Goal: Task Accomplishment & Management: Use online tool/utility

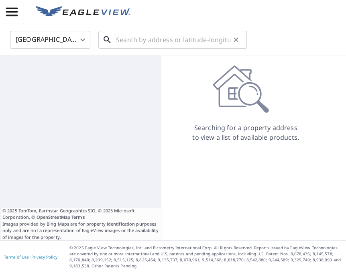
click at [161, 37] on input "text" at bounding box center [173, 39] width 114 height 22
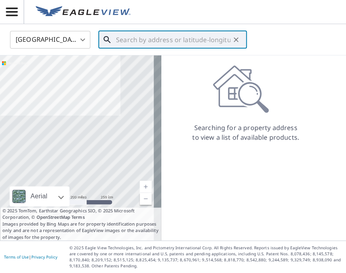
paste input "[STREET_ADDRESS][PERSON_NAME][PERSON_NAME]"
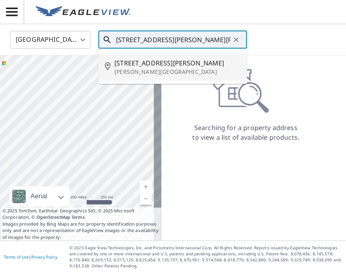
click at [177, 68] on p "[PERSON_NAME][GEOGRAPHIC_DATA]" at bounding box center [177, 72] width 126 height 8
type input "[STREET_ADDRESS][PERSON_NAME][PERSON_NAME]"
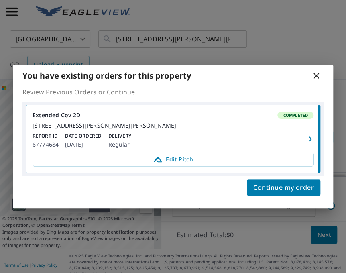
click at [167, 164] on span "Edit Pitch" at bounding box center [173, 160] width 271 height 10
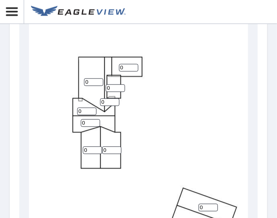
scroll to position [401, 0]
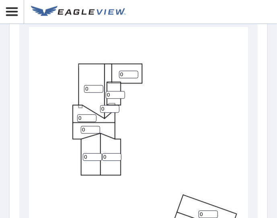
click at [113, 92] on input "0" at bounding box center [115, 96] width 19 height 8
type input "3"
click at [110, 106] on input "0" at bounding box center [109, 110] width 19 height 8
type input "6"
click at [90, 85] on input "0" at bounding box center [93, 89] width 19 height 8
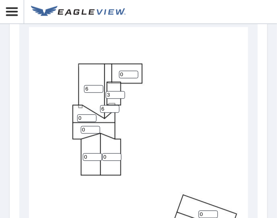
type input "6"
click at [84, 115] on input "0" at bounding box center [86, 119] width 19 height 8
type input "8"
click at [87, 126] on input "0" at bounding box center [90, 130] width 19 height 8
type input "8"
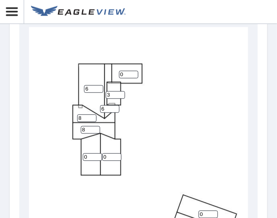
click at [90, 155] on input "0" at bounding box center [92, 158] width 19 height 8
type input "4"
click at [111, 154] on input "0" at bounding box center [111, 158] width 19 height 8
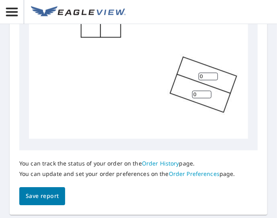
scroll to position [541, 0]
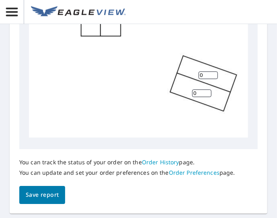
type input "4"
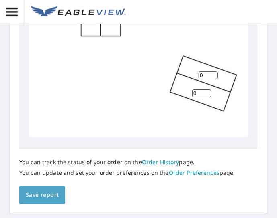
click at [47, 190] on span "Save report" at bounding box center [42, 195] width 33 height 10
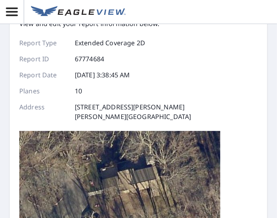
scroll to position [0, 0]
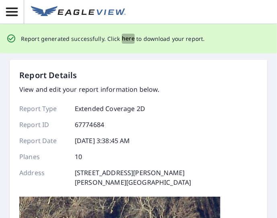
click at [128, 41] on span "here" at bounding box center [128, 39] width 13 height 10
